Goal: Task Accomplishment & Management: Complete application form

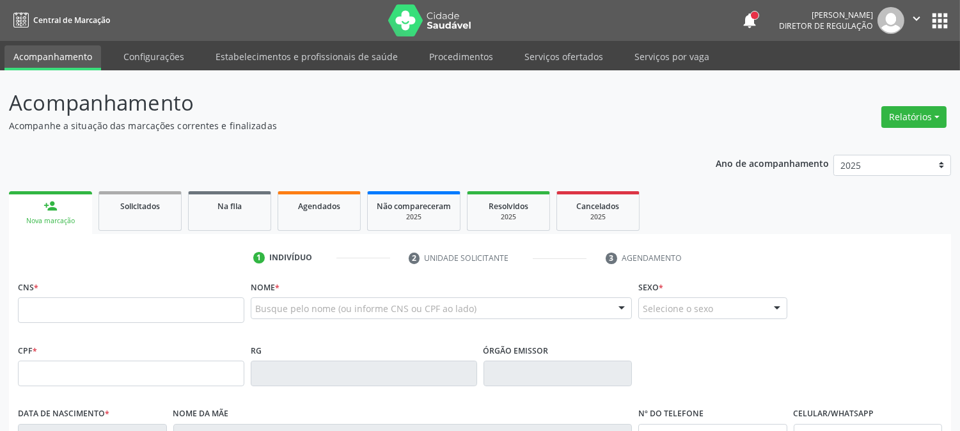
click at [312, 104] on p "Acompanhamento" at bounding box center [338, 103] width 659 height 32
type input "[PERSON_NAME]"
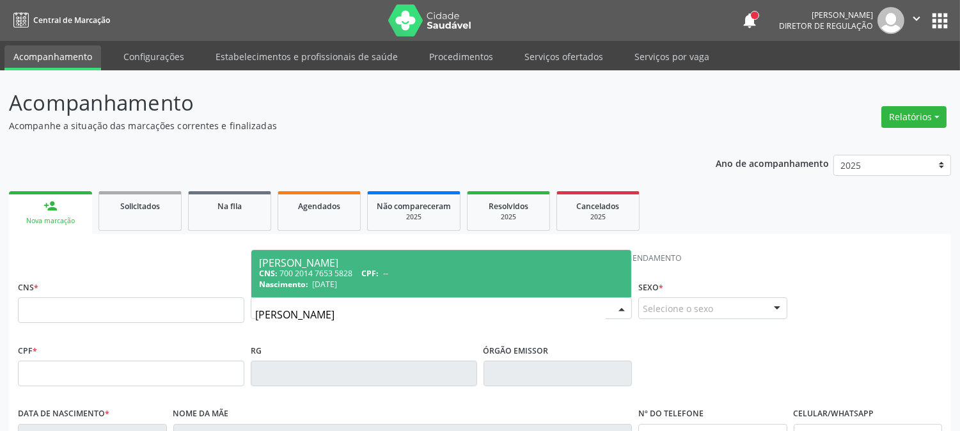
click at [380, 260] on div "[PERSON_NAME]" at bounding box center [441, 263] width 365 height 10
type input "700 2014 7653 5828"
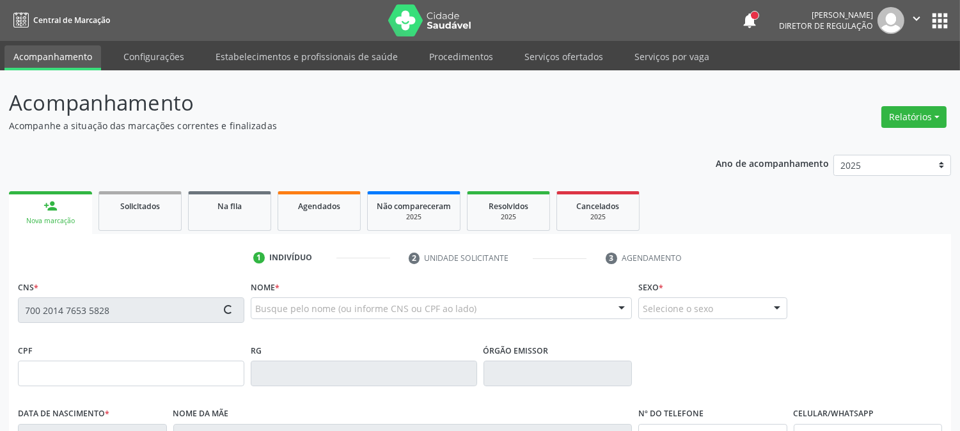
scroll to position [261, 0]
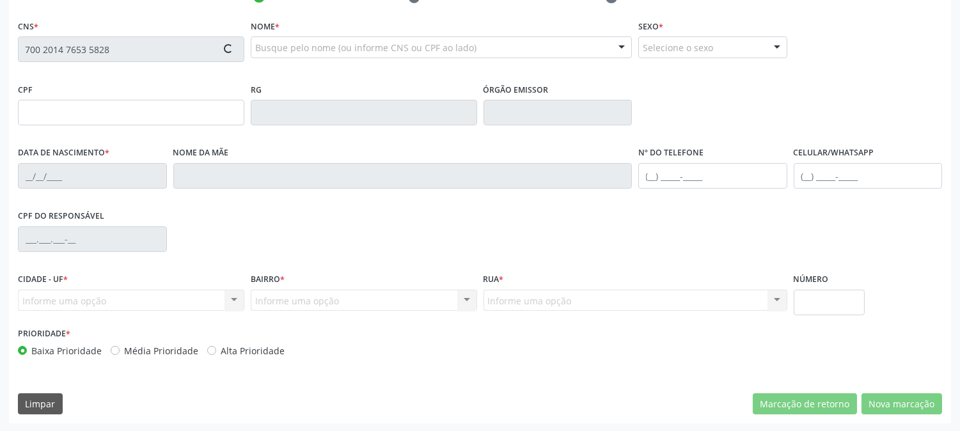
type input "[DATE]"
type input "[PERSON_NAME]"
type input "[PHONE_NUMBER]"
type input "040.207.004-60"
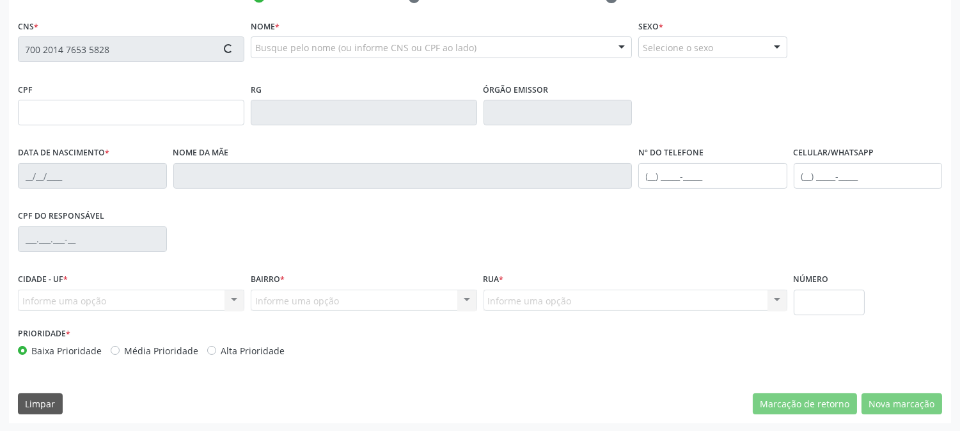
type input "367"
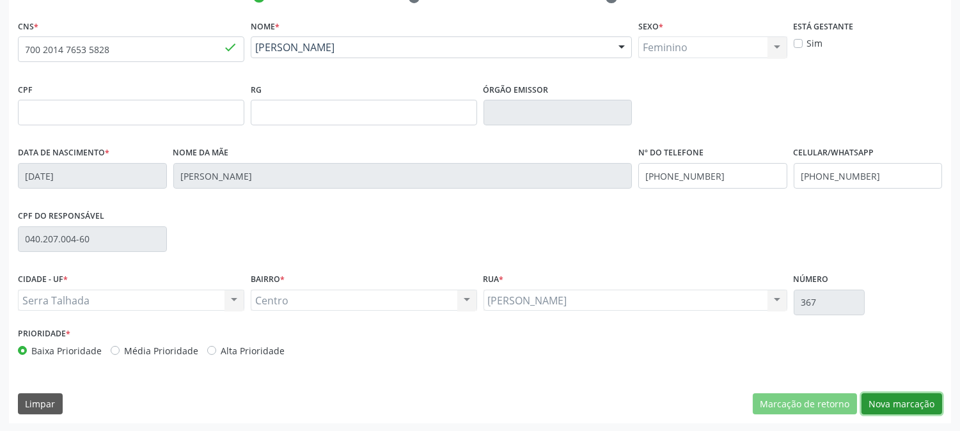
click at [898, 399] on button "Nova marcação" at bounding box center [902, 404] width 81 height 22
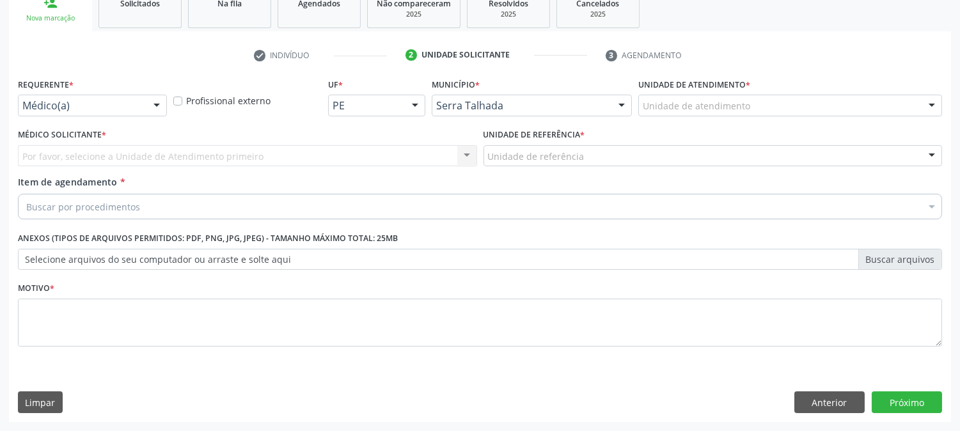
scroll to position [202, 0]
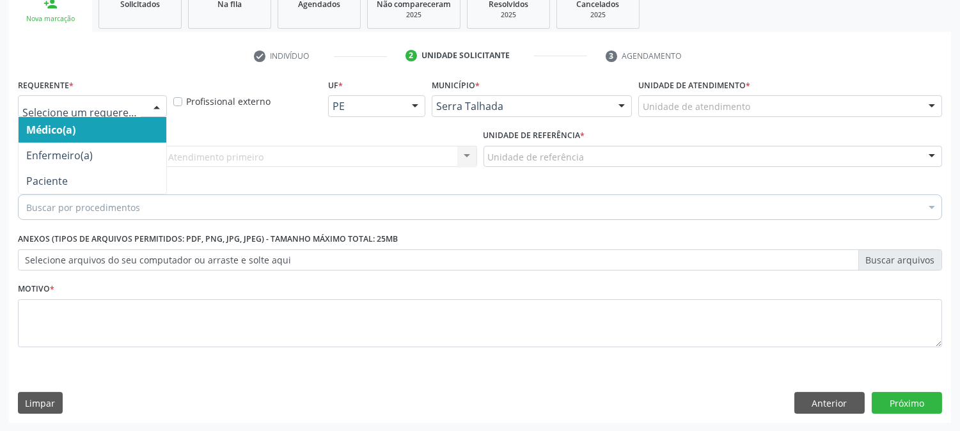
click at [147, 106] on div at bounding box center [156, 107] width 19 height 22
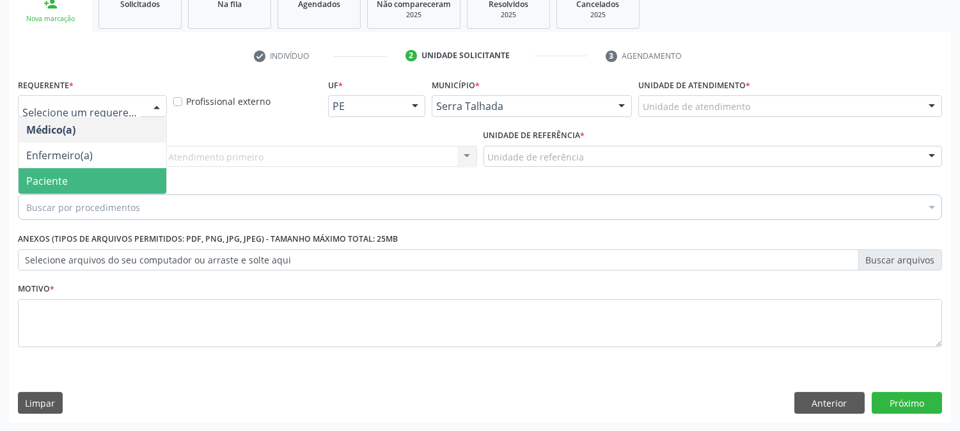
click at [135, 171] on span "Paciente" at bounding box center [93, 181] width 148 height 26
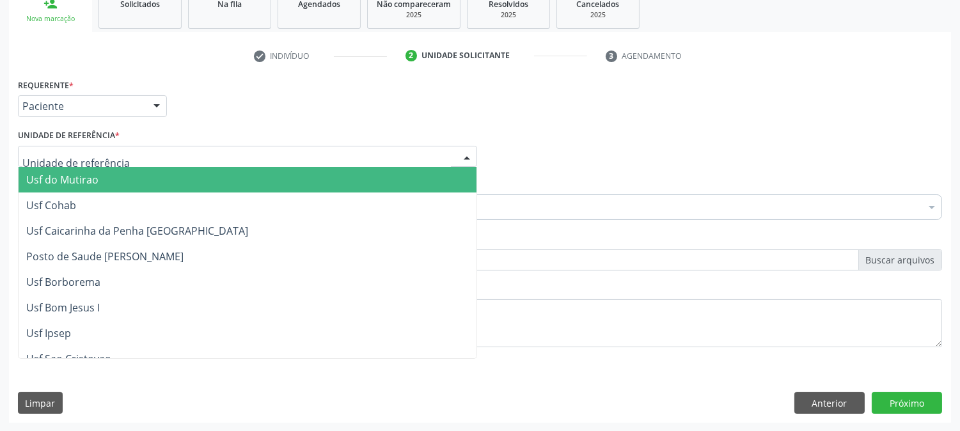
click at [212, 155] on div at bounding box center [247, 157] width 459 height 22
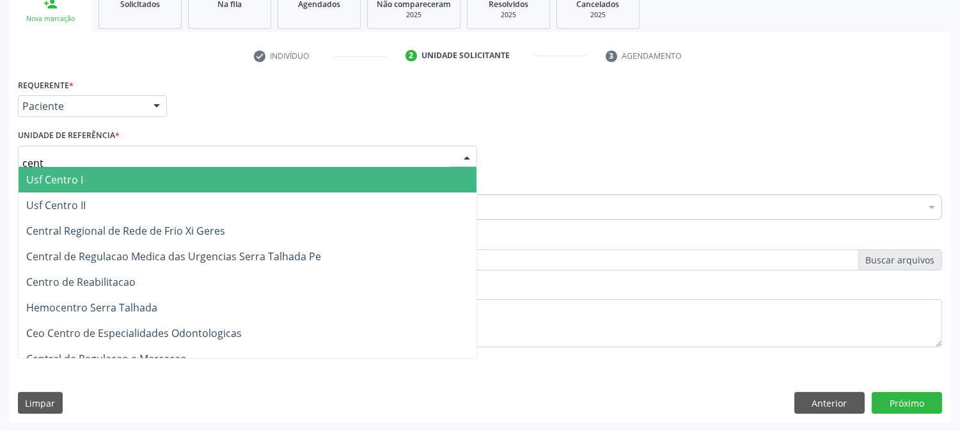
type input "centr"
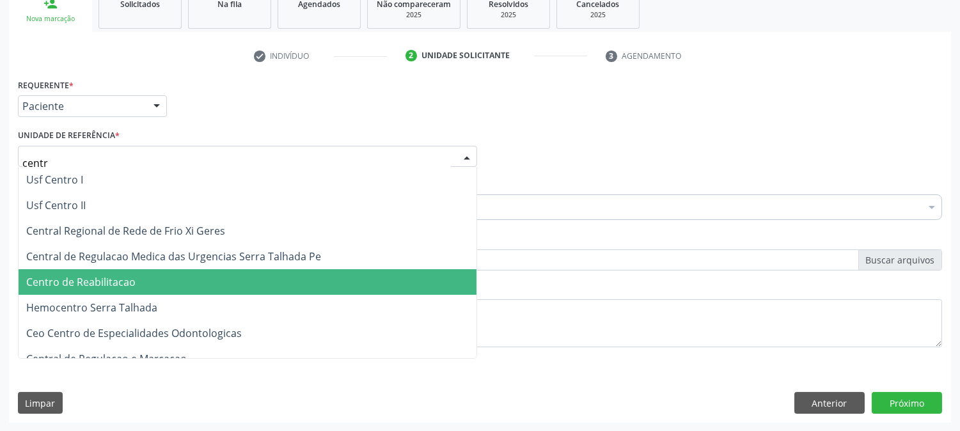
click at [130, 275] on span "Centro de Reabilitacao" at bounding box center [80, 282] width 109 height 14
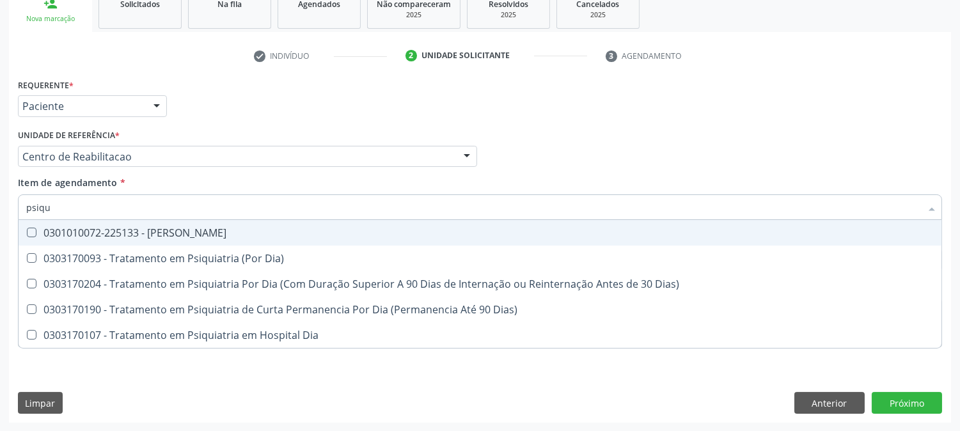
type input "psiqui"
click at [136, 229] on div "0301010072-225133 - [PERSON_NAME]" at bounding box center [480, 233] width 908 height 10
checkbox Psiquiatra "true"
click at [0, 239] on div "Acompanhamento Acompanhe a situação das marcações correntes e finalizadas Relat…" at bounding box center [480, 149] width 960 height 563
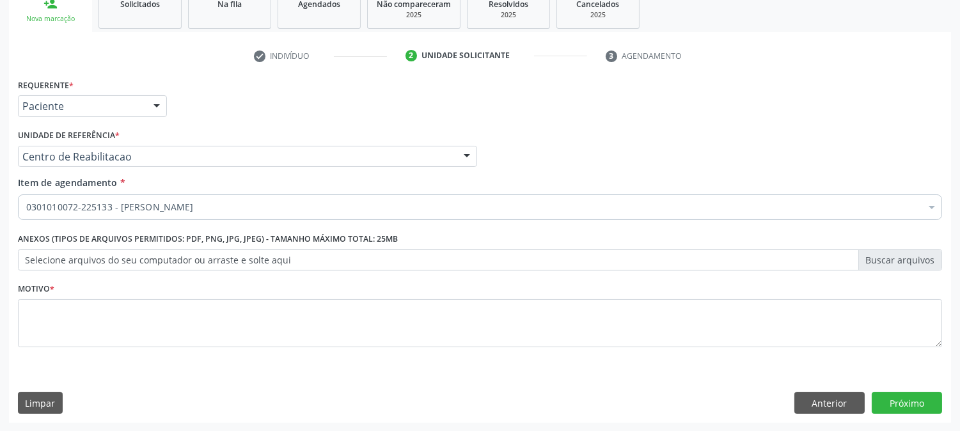
checkbox Psiquiatra "true"
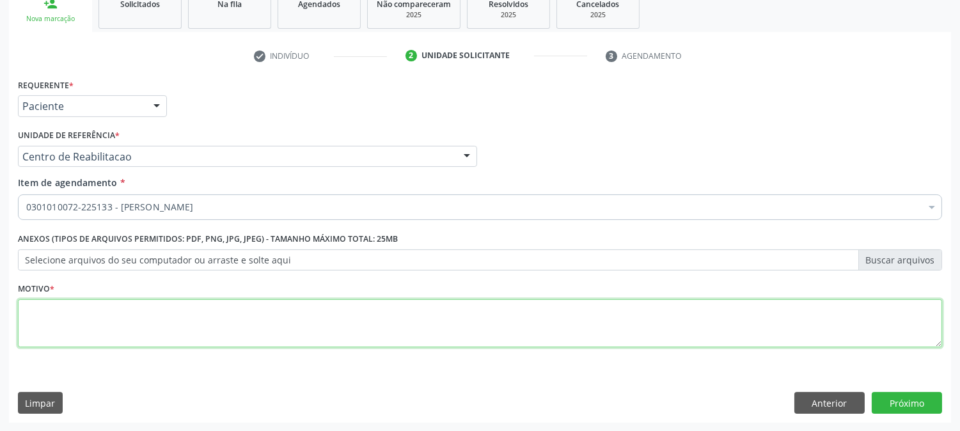
click at [104, 315] on textarea at bounding box center [480, 323] width 924 height 49
type textarea "."
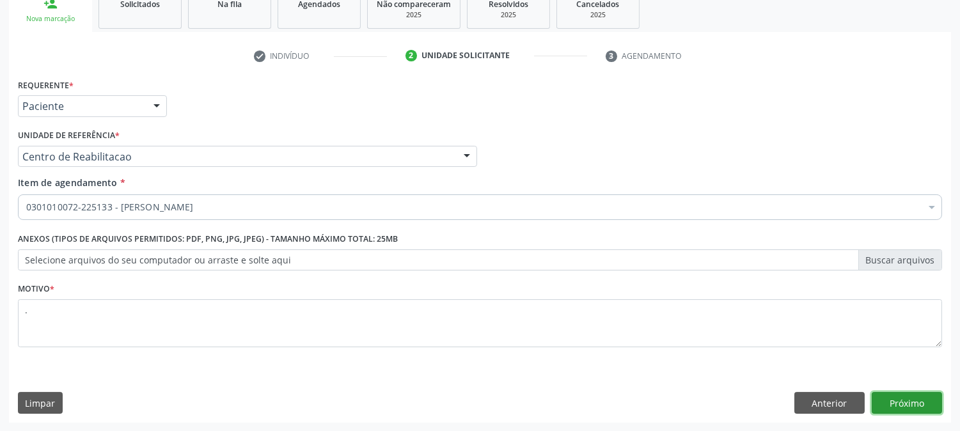
click at [923, 404] on button "Próximo" at bounding box center [907, 403] width 70 height 22
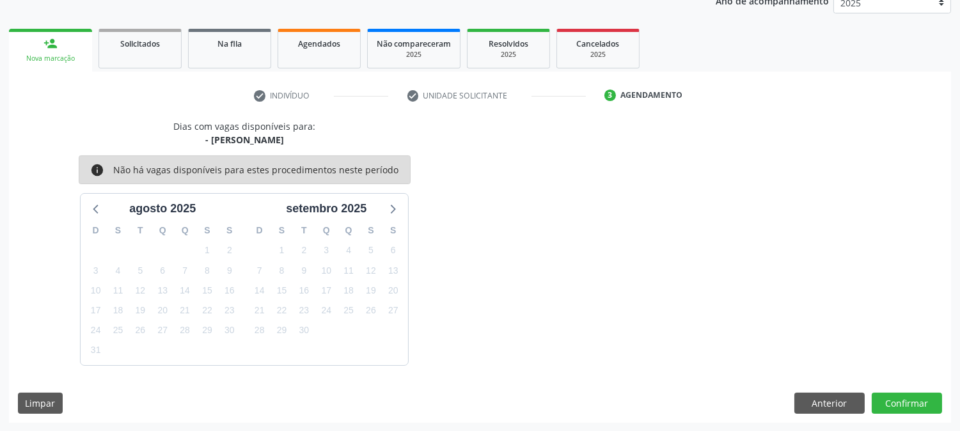
scroll to position [0, 0]
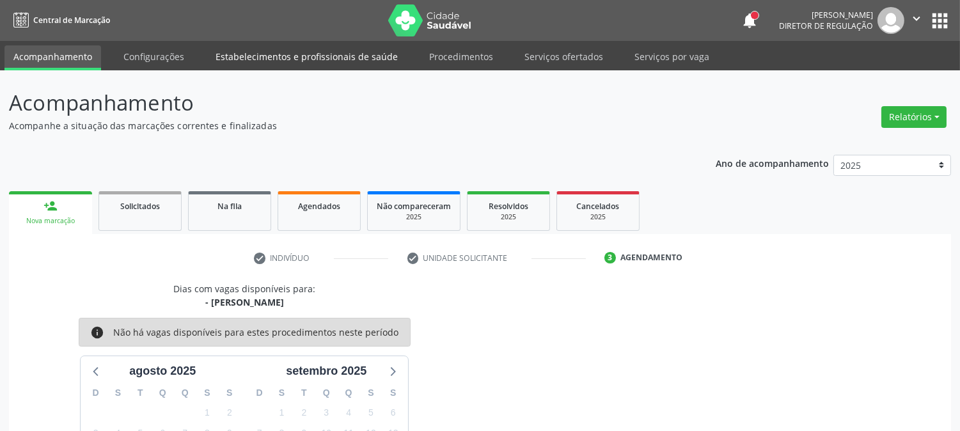
click at [209, 54] on link "Estabelecimentos e profissionais de saúde" at bounding box center [307, 56] width 200 height 22
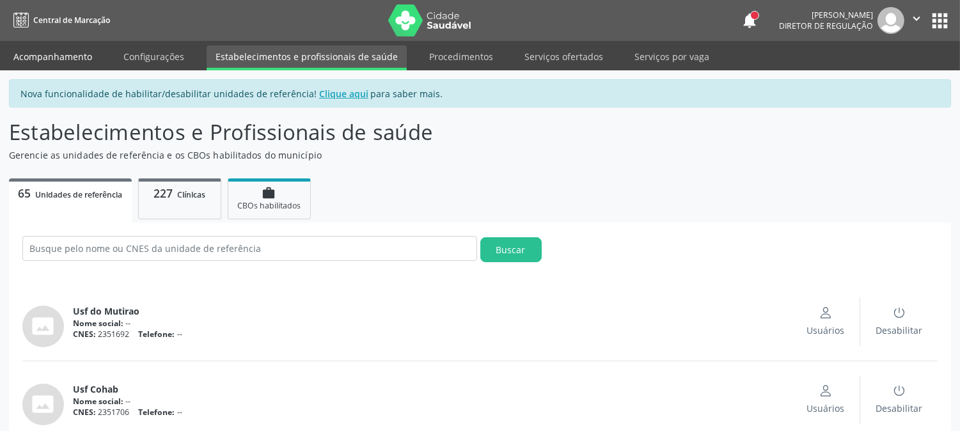
click at [42, 50] on link "Acompanhamento" at bounding box center [52, 56] width 97 height 22
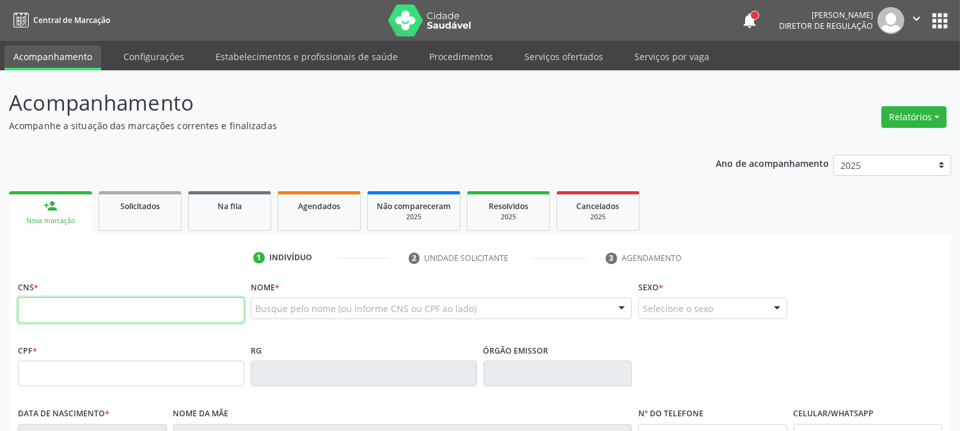
click at [139, 316] on input "text" at bounding box center [131, 310] width 226 height 26
type input "702 4070 9231 5627"
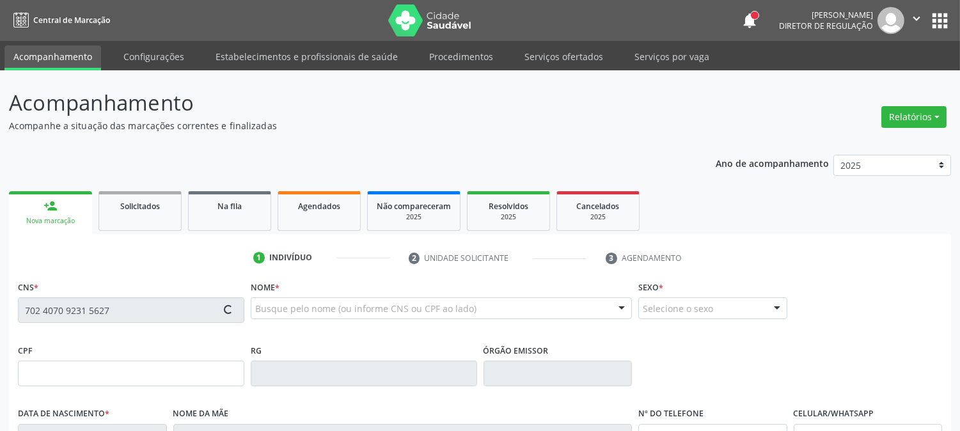
type input "138.553.454-06"
type input "[DATE]"
type input "[PERSON_NAME]"
type input "[PHONE_NUMBER]"
type input "989.170.644-34"
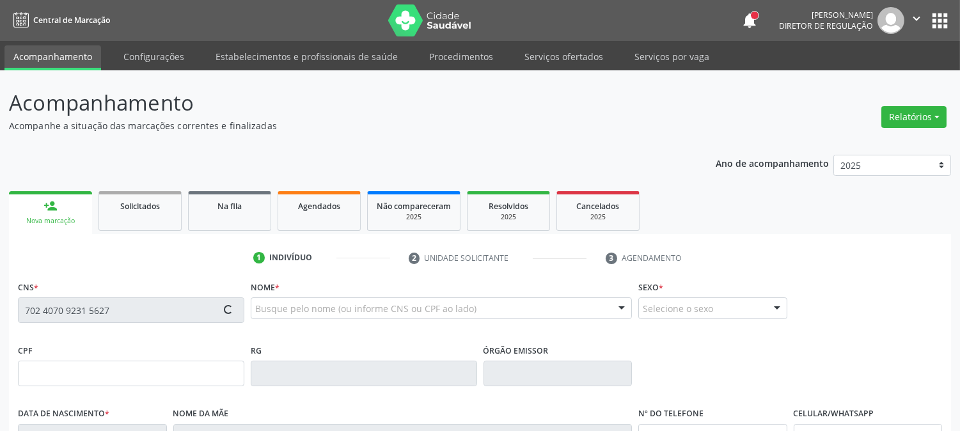
type input "1196"
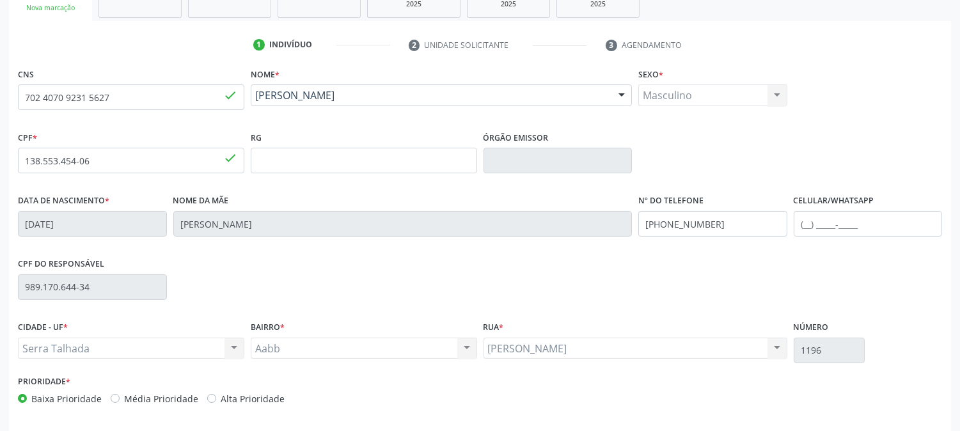
scroll to position [261, 0]
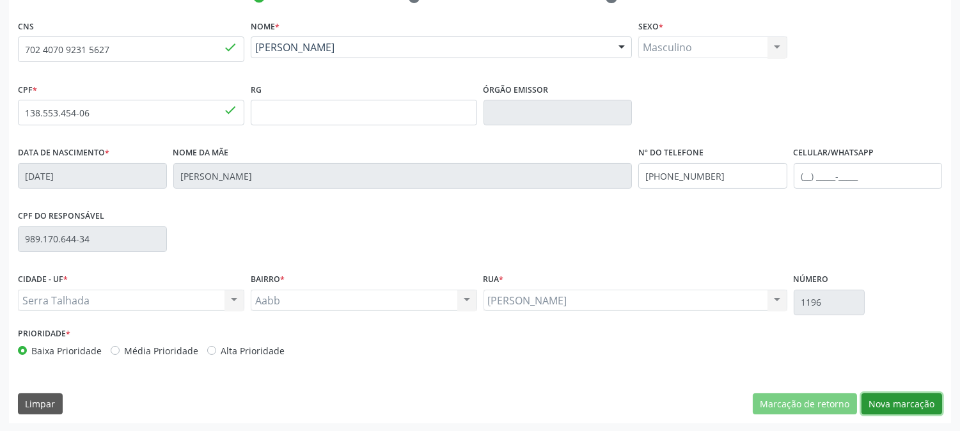
click at [911, 404] on button "Nova marcação" at bounding box center [902, 404] width 81 height 22
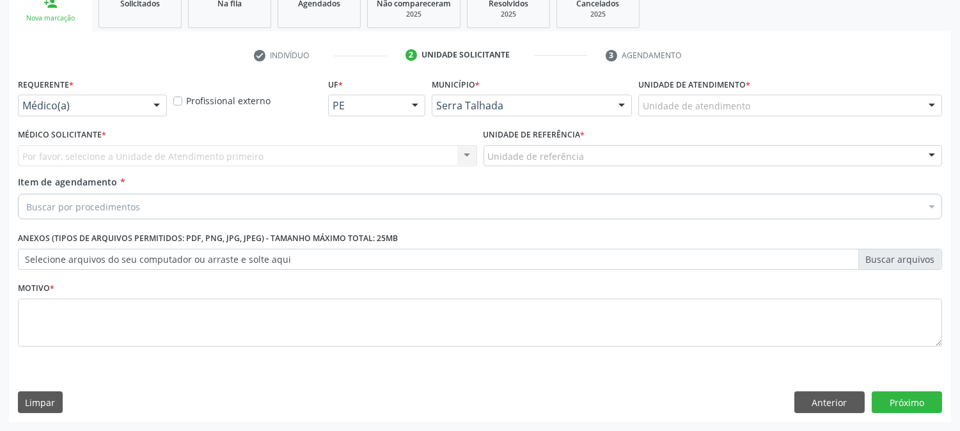
scroll to position [202, 0]
click at [156, 112] on div at bounding box center [156, 107] width 19 height 22
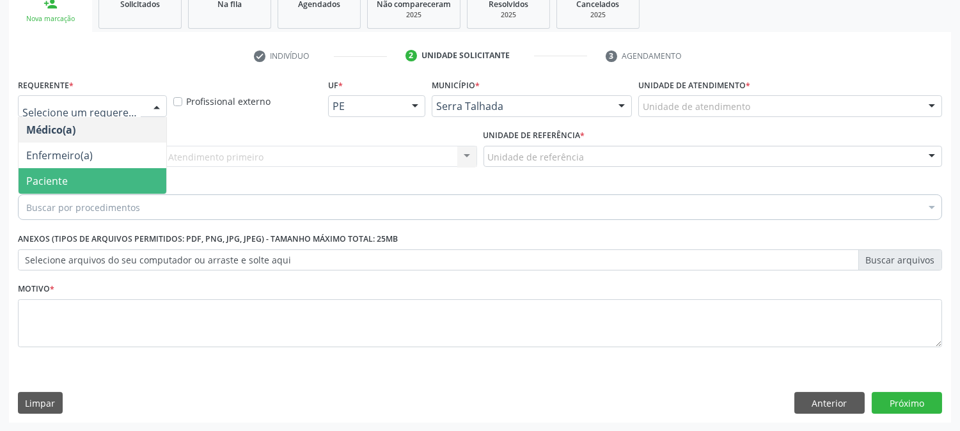
click at [116, 183] on span "Paciente" at bounding box center [93, 181] width 148 height 26
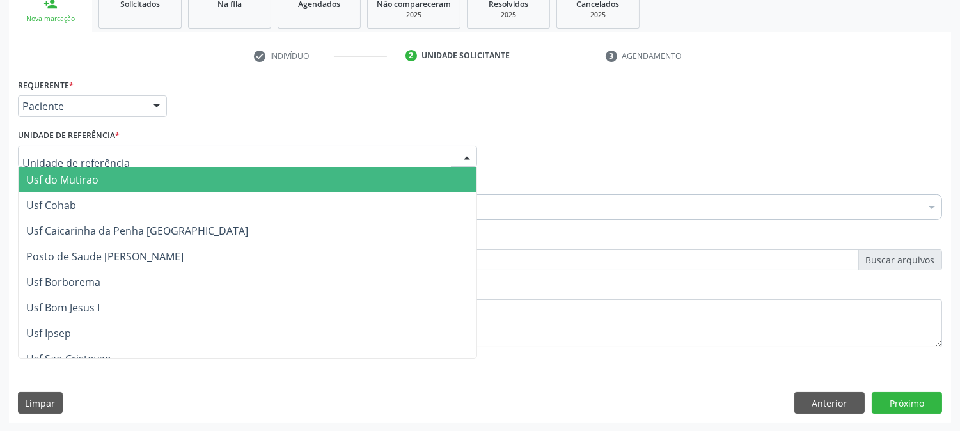
click at [122, 155] on div at bounding box center [247, 157] width 459 height 22
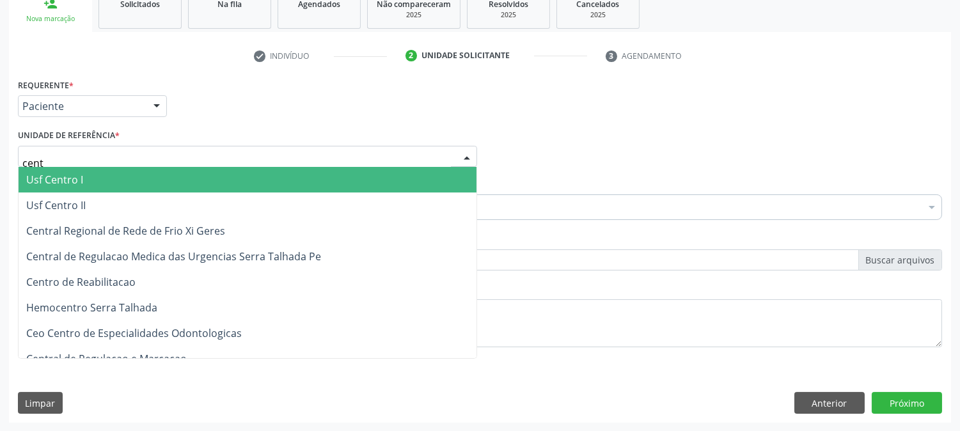
type input "centr"
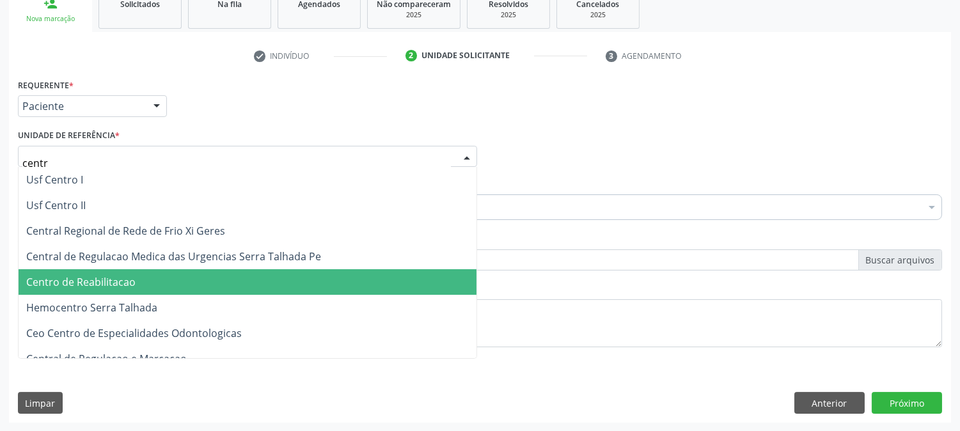
click at [165, 274] on span "Centro de Reabilitacao" at bounding box center [248, 282] width 458 height 26
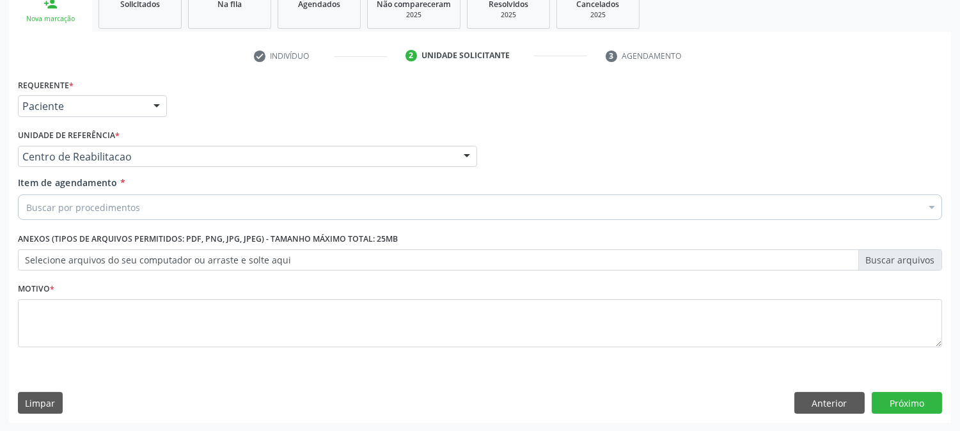
click at [175, 203] on div "Buscar por procedimentos" at bounding box center [480, 207] width 924 height 26
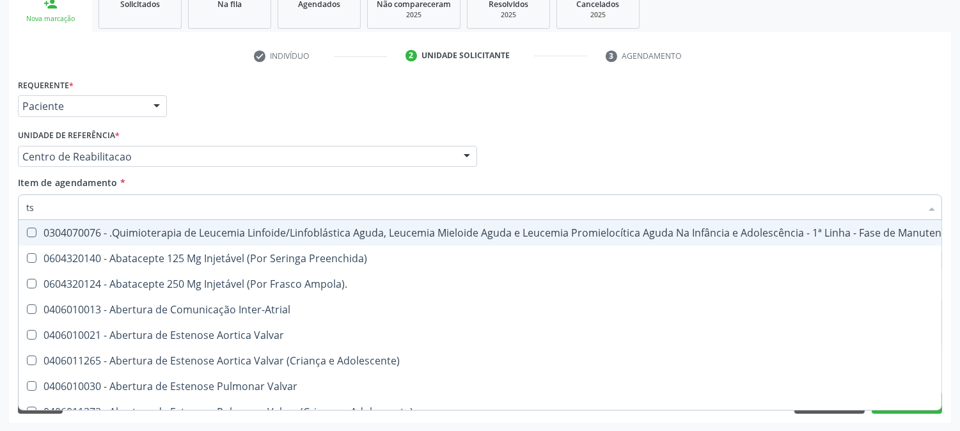
type input "tsh"
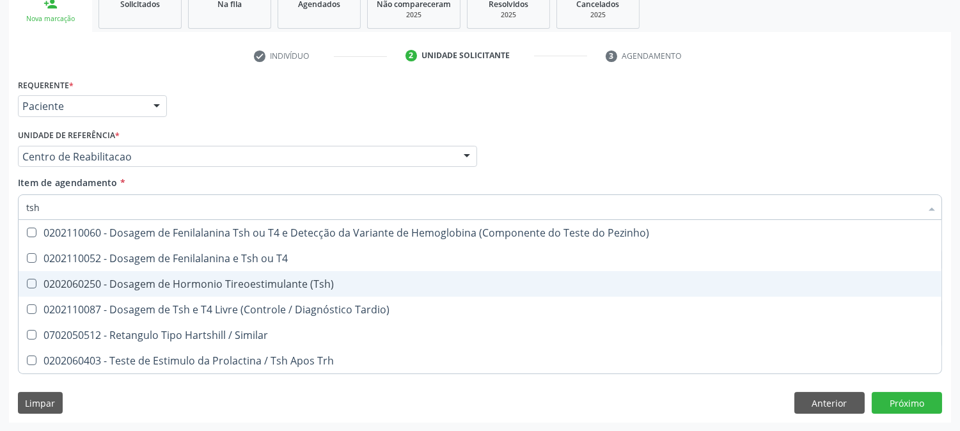
click at [187, 283] on div "0202060250 - Dosagem de Hormonio Tireoestimulante (Tsh)" at bounding box center [480, 284] width 908 height 10
checkbox \(Tsh\) "true"
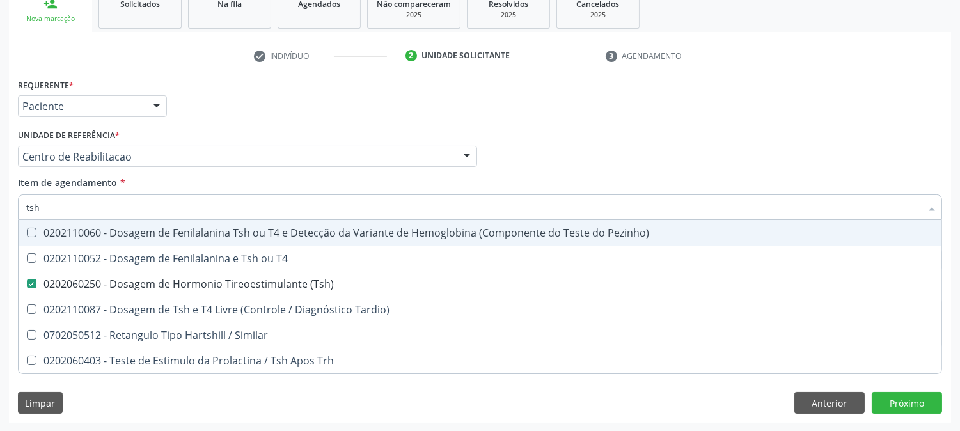
drag, startPoint x: 52, startPoint y: 211, endPoint x: 0, endPoint y: 211, distance: 52.4
click at [0, 211] on div "Acompanhamento Acompanhe a situação das marcações correntes e finalizadas Relat…" at bounding box center [480, 149] width 960 height 563
type input "t4"
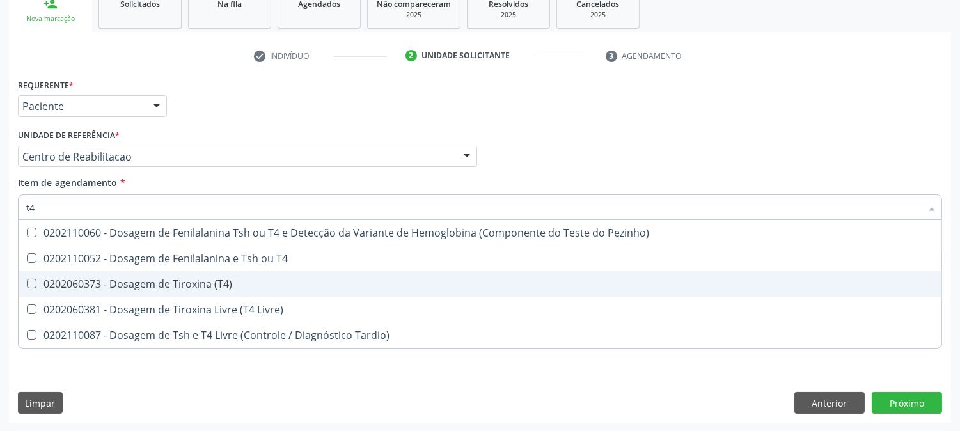
click at [145, 284] on div "0202060373 - Dosagem de Tiroxina (T4)" at bounding box center [480, 284] width 908 height 10
checkbox \(T4\) "true"
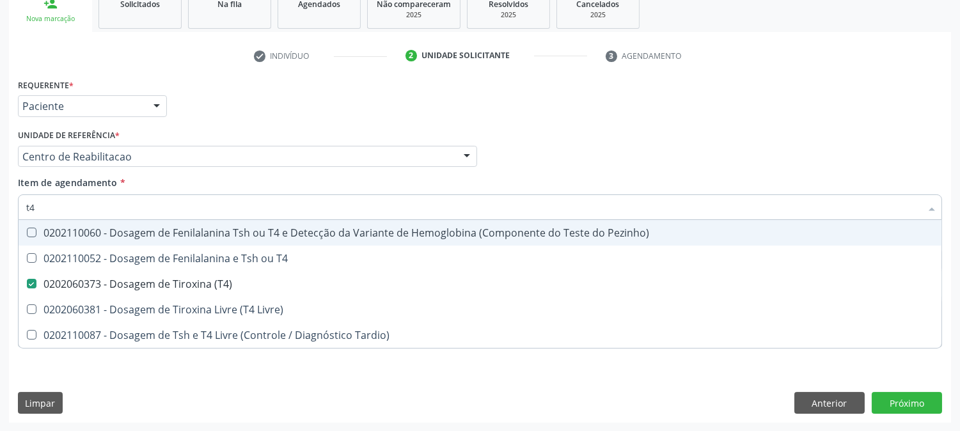
drag, startPoint x: 58, startPoint y: 207, endPoint x: 0, endPoint y: 207, distance: 58.2
click at [0, 207] on div "Acompanhamento Acompanhe a situação das marcações correntes e finalizadas Relat…" at bounding box center [480, 149] width 960 height 563
click at [597, 128] on div "Médico Solicitante Por favor, selecione a Unidade de Atendimento primeiro Nenhu…" at bounding box center [480, 151] width 931 height 50
checkbox T4 "true"
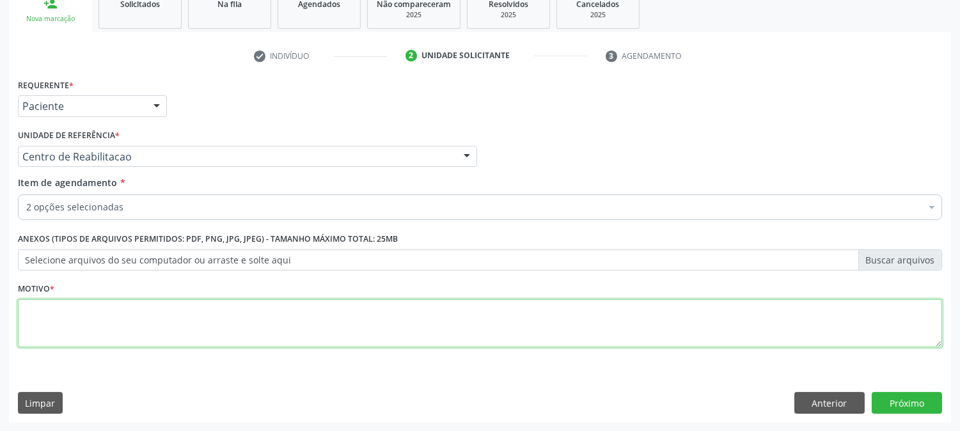
click at [86, 336] on textarea at bounding box center [480, 323] width 924 height 49
type textarea "."
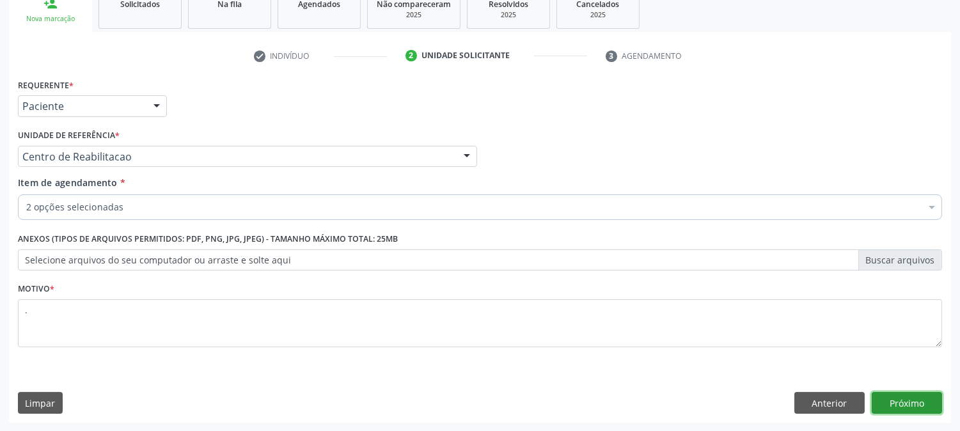
click at [903, 406] on button "Próximo" at bounding box center [907, 403] width 70 height 22
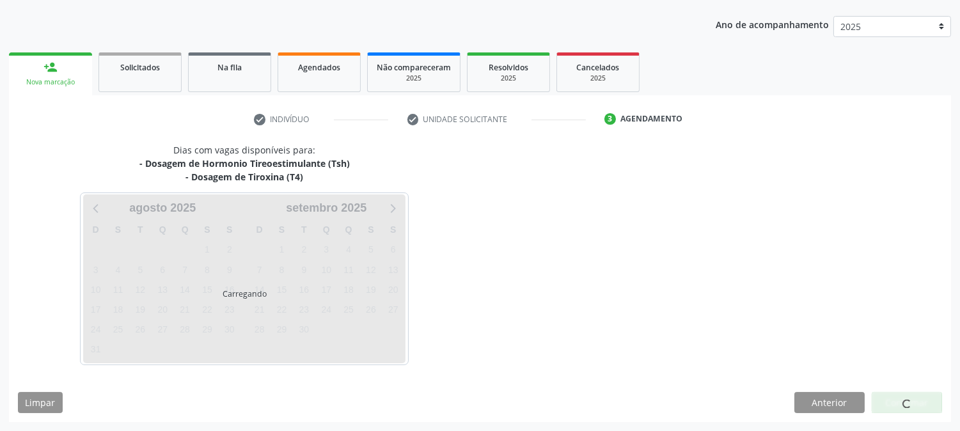
scroll to position [138, 0]
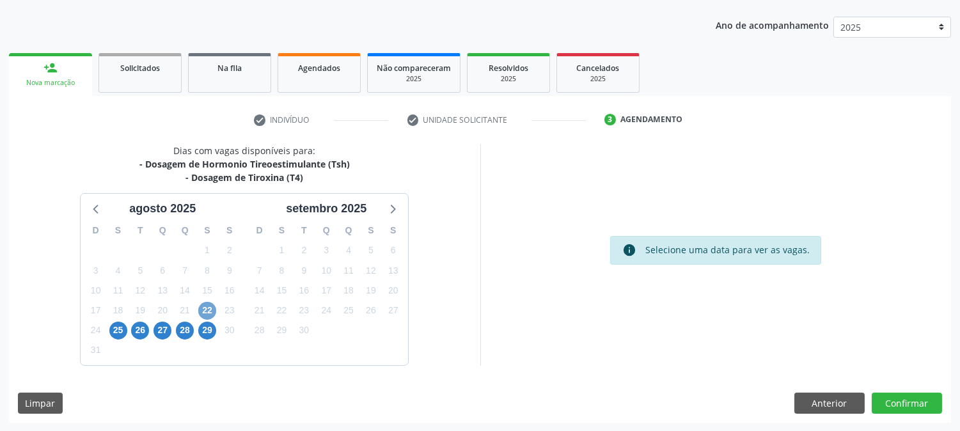
click at [209, 311] on span "22" at bounding box center [207, 311] width 18 height 18
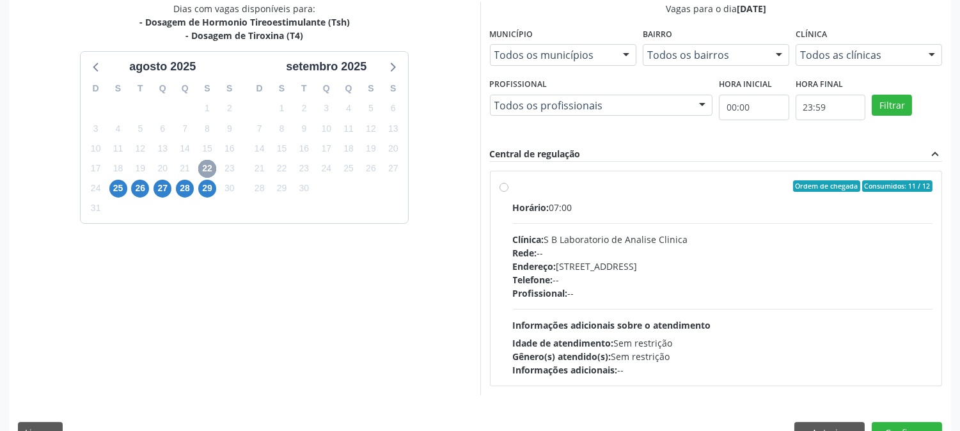
scroll to position [310, 0]
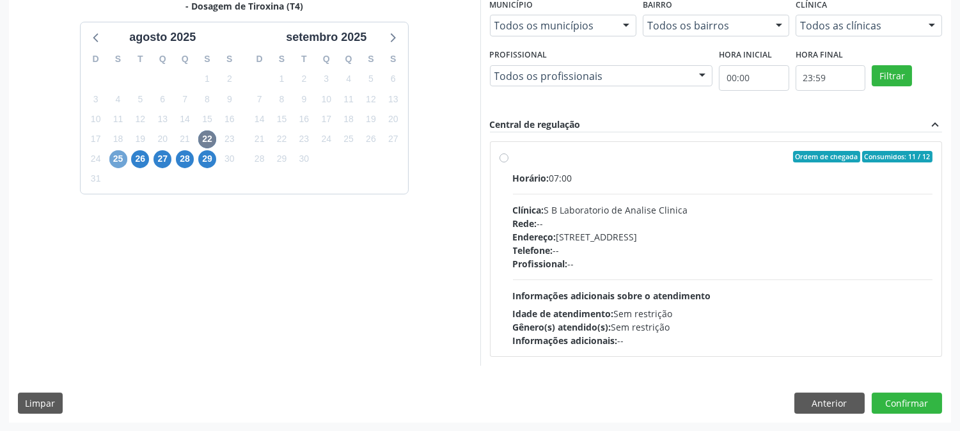
click at [113, 158] on span "25" at bounding box center [118, 159] width 18 height 18
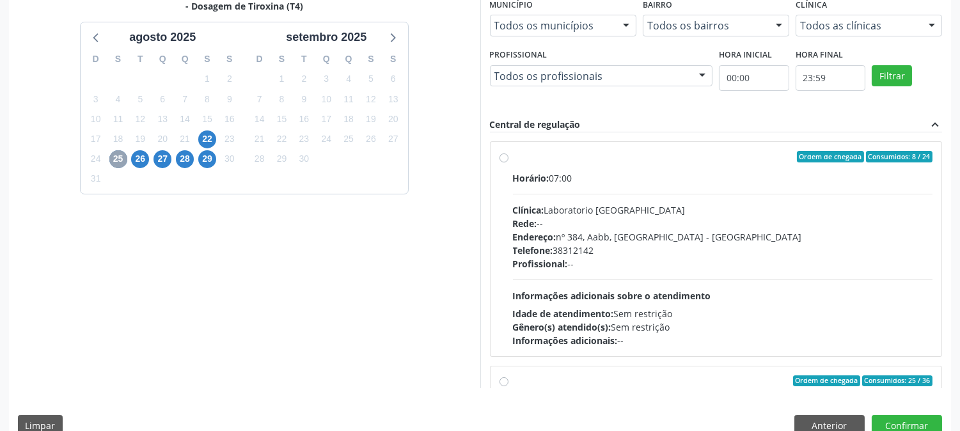
scroll to position [201, 0]
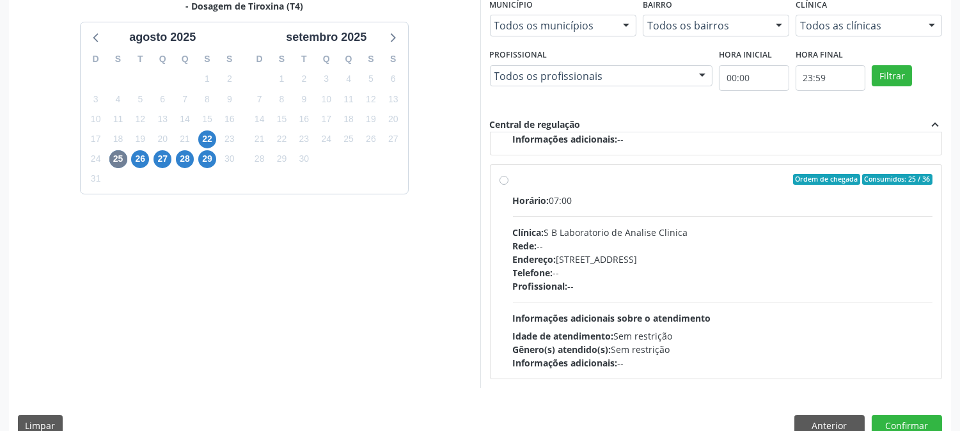
click at [574, 232] on div "Clínica: S B Laboratorio de Analise Clinica" at bounding box center [723, 232] width 420 height 13
click at [508, 185] on input "Ordem de chegada Consumidos: 25 / 36 Horário: 07:00 Clínica: S B Laboratorio de…" at bounding box center [504, 180] width 9 height 12
radio input "true"
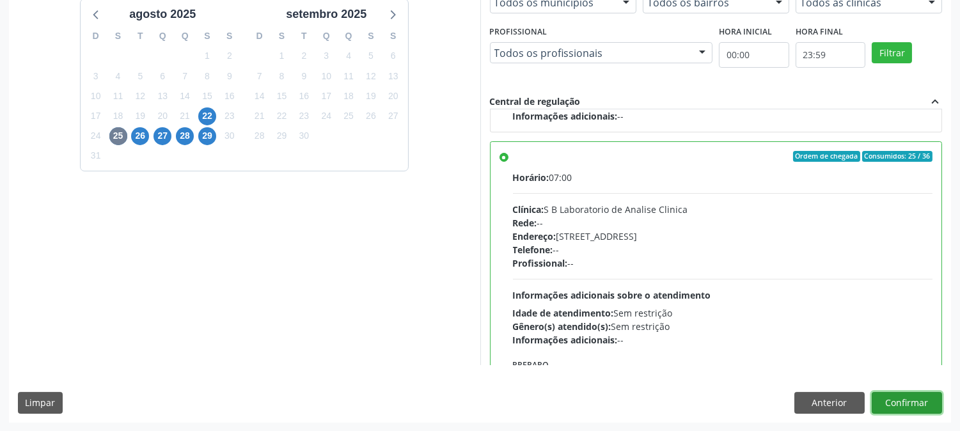
click at [896, 399] on button "Confirmar" at bounding box center [907, 403] width 70 height 22
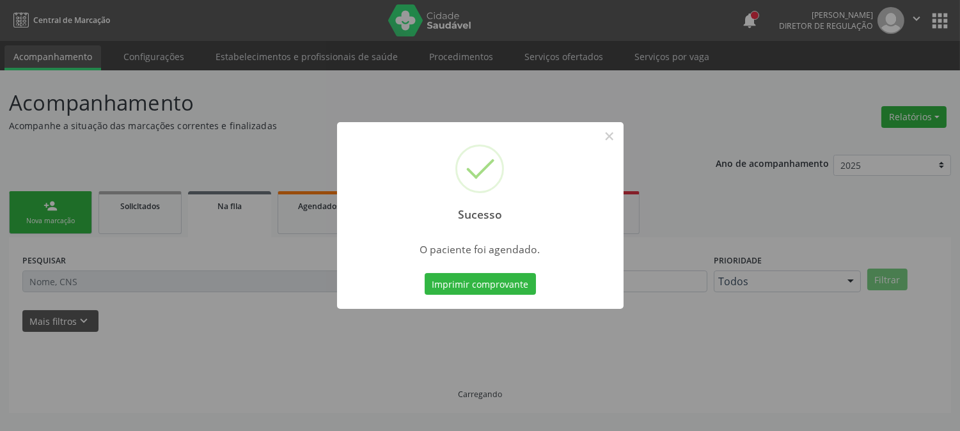
scroll to position [0, 0]
click at [488, 281] on button "Imprimir comprovante" at bounding box center [480, 284] width 111 height 22
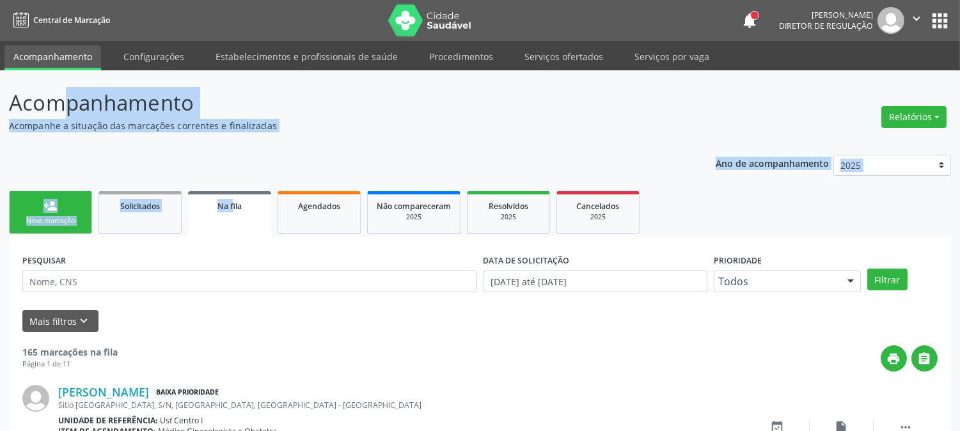
drag, startPoint x: 7, startPoint y: 105, endPoint x: 232, endPoint y: 137, distance: 227.4
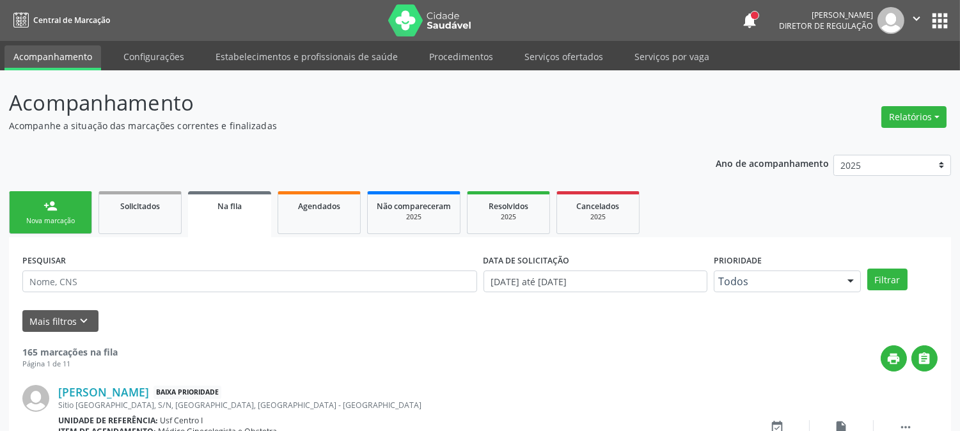
click at [45, 210] on div "person_add" at bounding box center [50, 206] width 14 height 14
